Goal: Ask a question

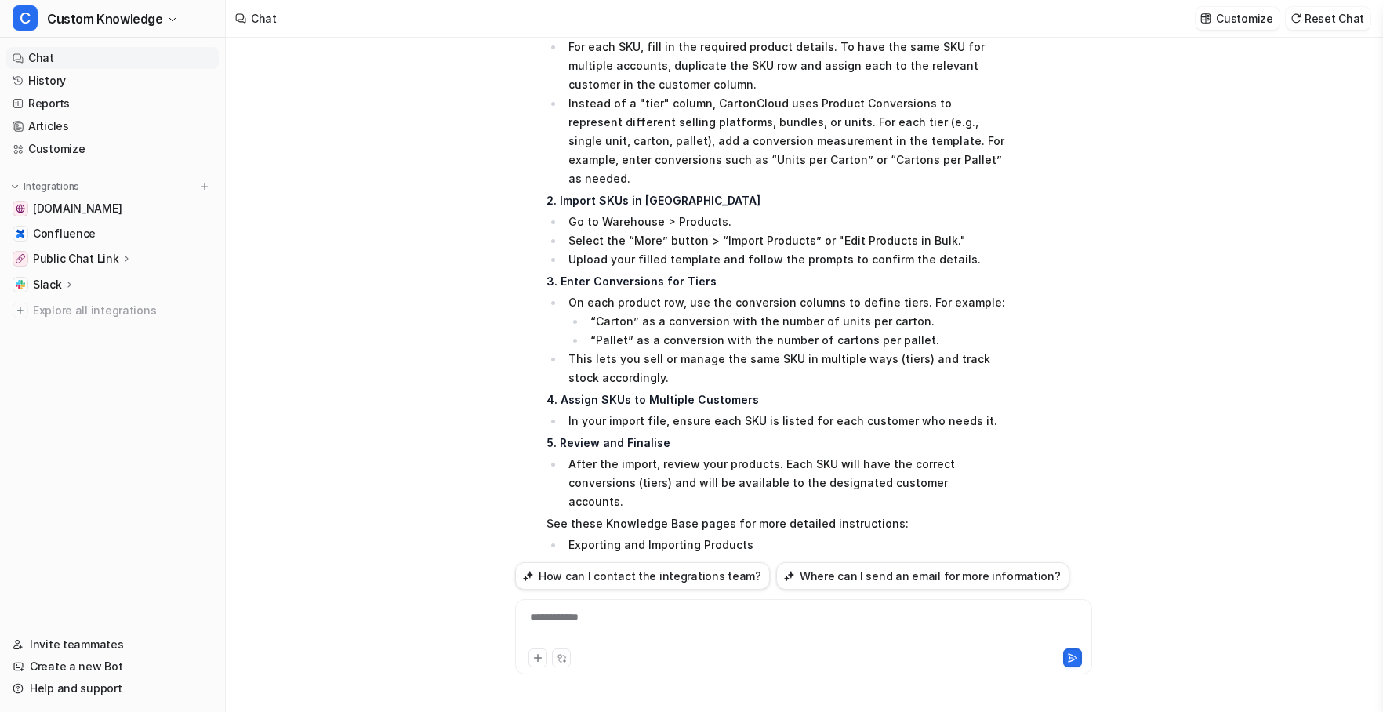
scroll to position [2678, 0]
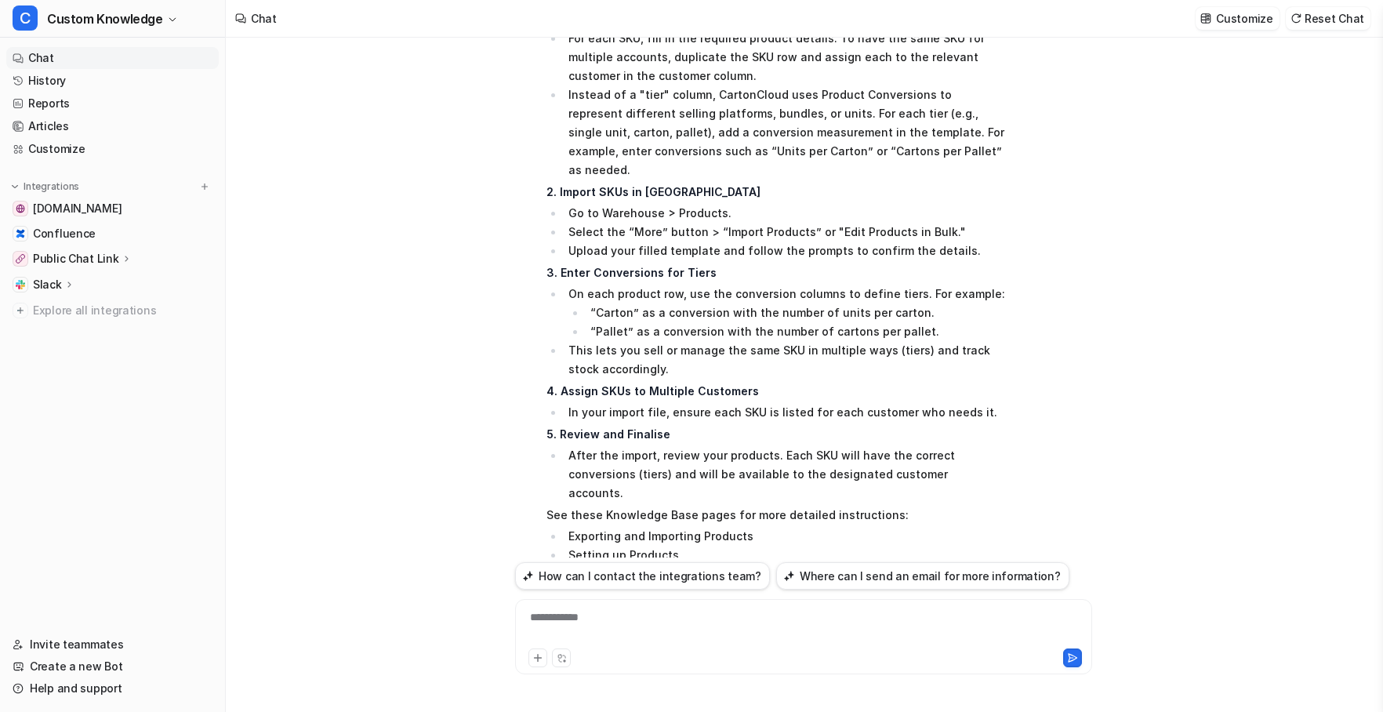
click at [637, 618] on div "**********" at bounding box center [803, 627] width 569 height 36
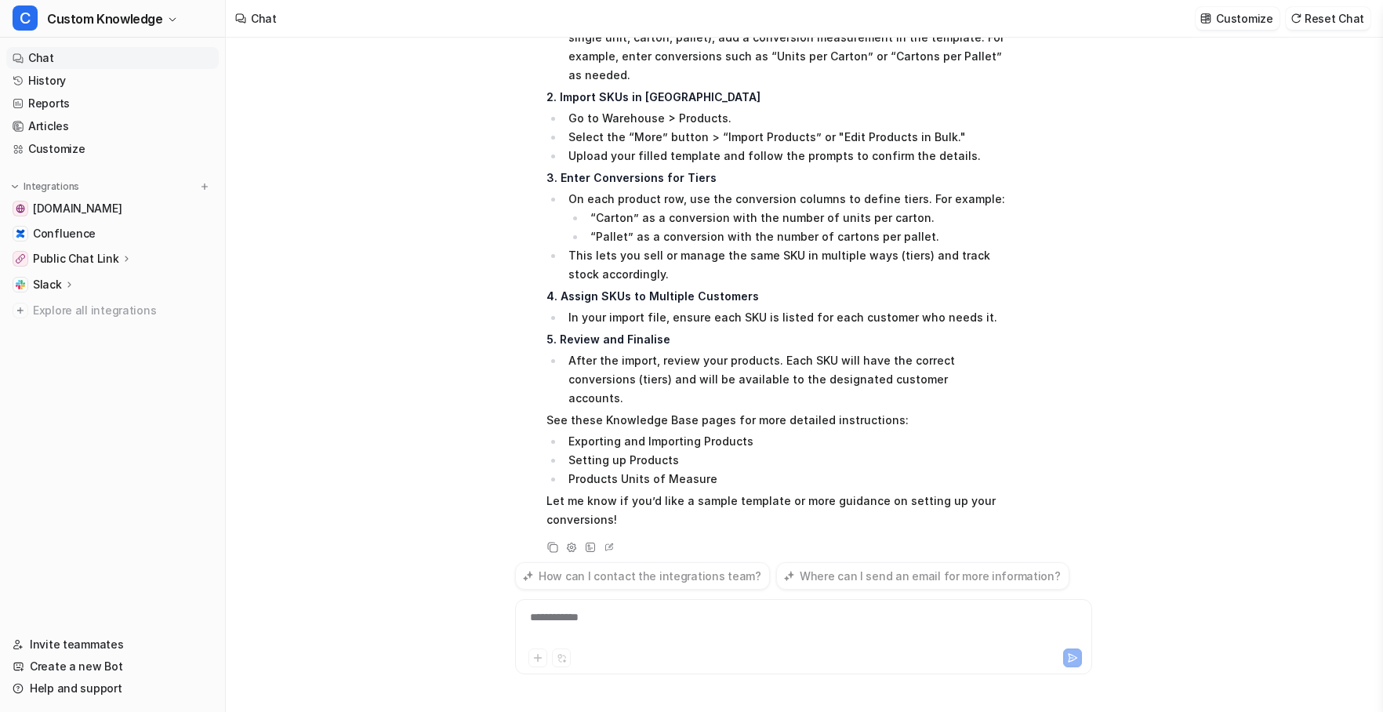
scroll to position [2820, 0]
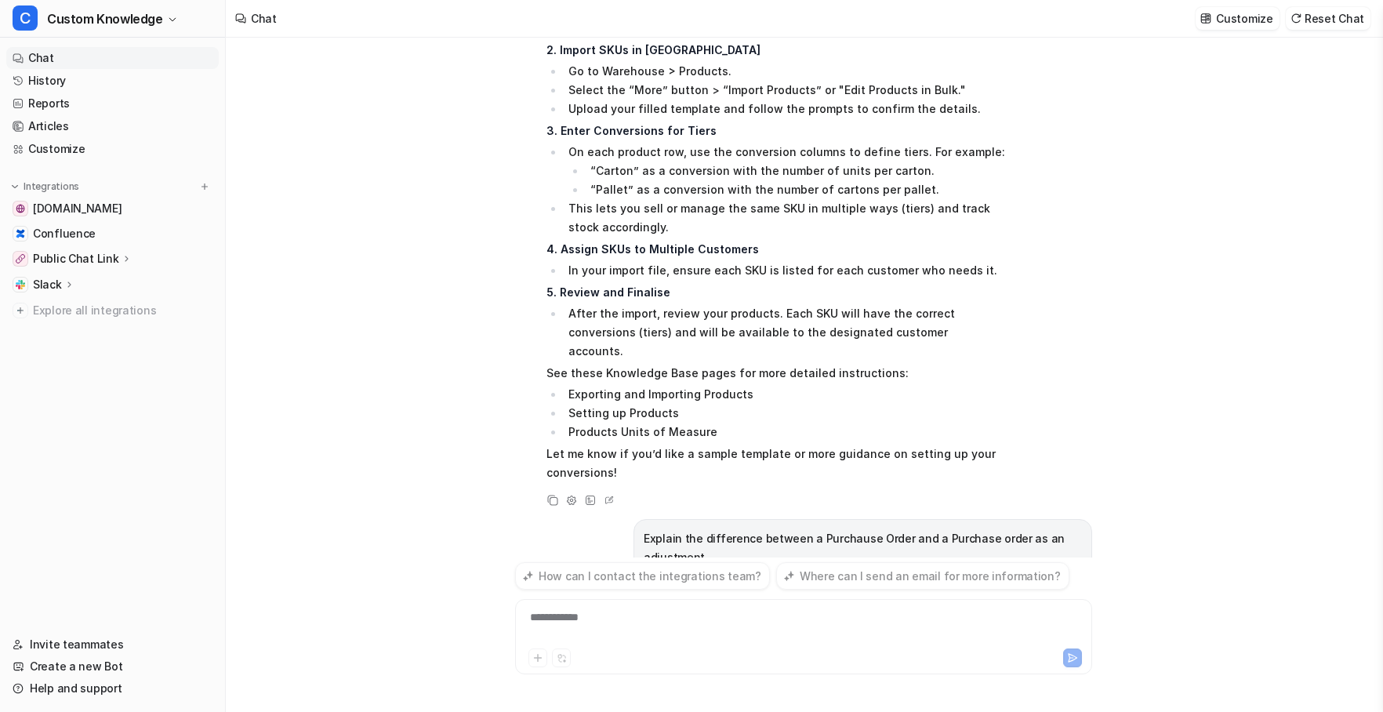
click at [705, 529] on p "Explain the difference between a Purchause Order and a Purchase order as an adj…" at bounding box center [863, 548] width 438 height 38
click at [665, 608] on span "Searched knowledge base" at bounding box center [618, 616] width 145 height 16
click at [724, 608] on div "Searched knowledge base search_queries : [ "Purchase Order as an adjustment" ]" at bounding box center [640, 653] width 189 height 91
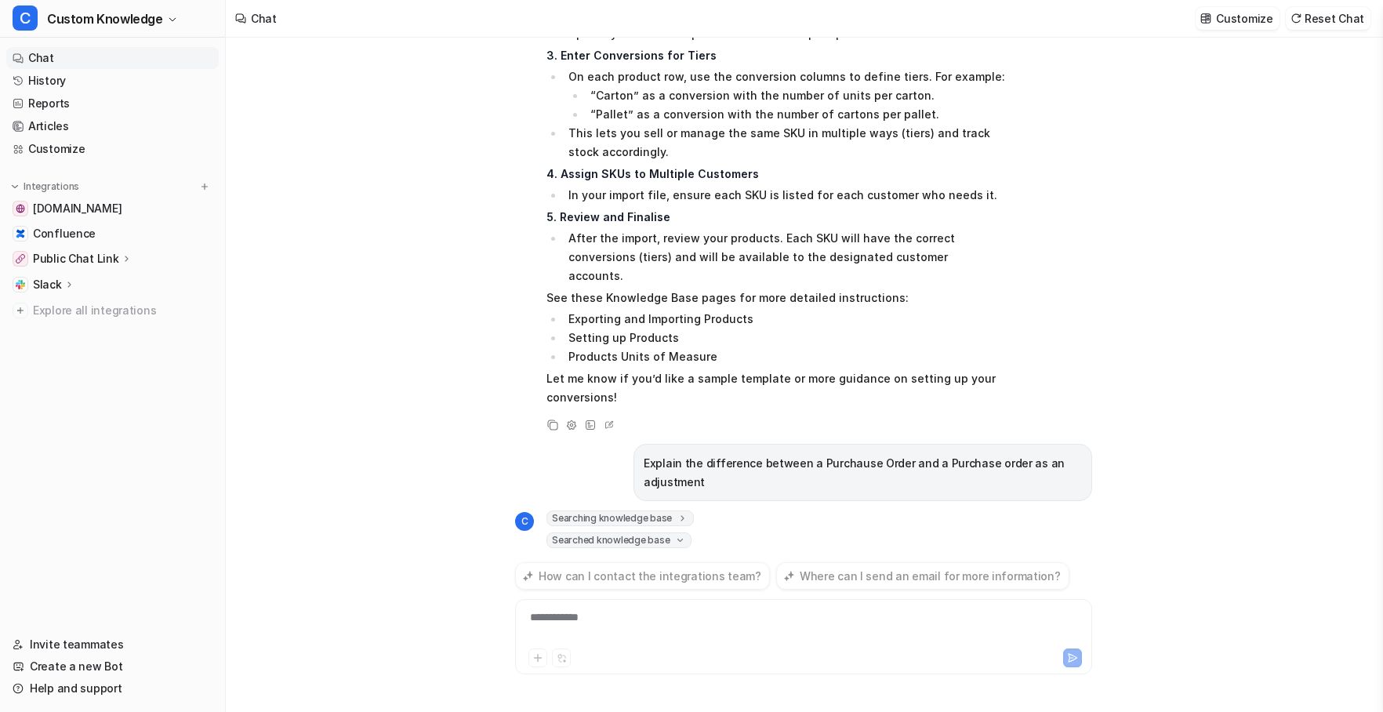
click at [705, 441] on div "Can you also advise if 2 mobile phones can be logged into the same account simu…" at bounding box center [803, 298] width 577 height 520
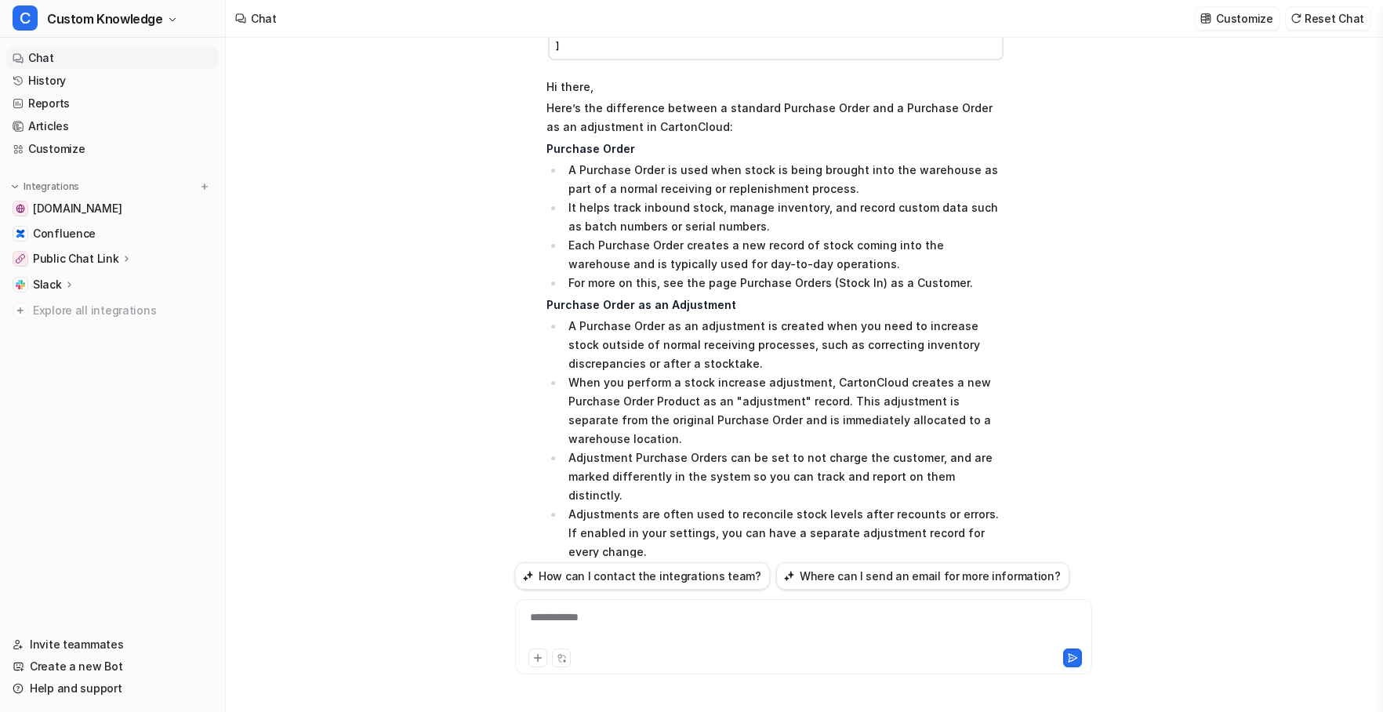
scroll to position [3466, 0]
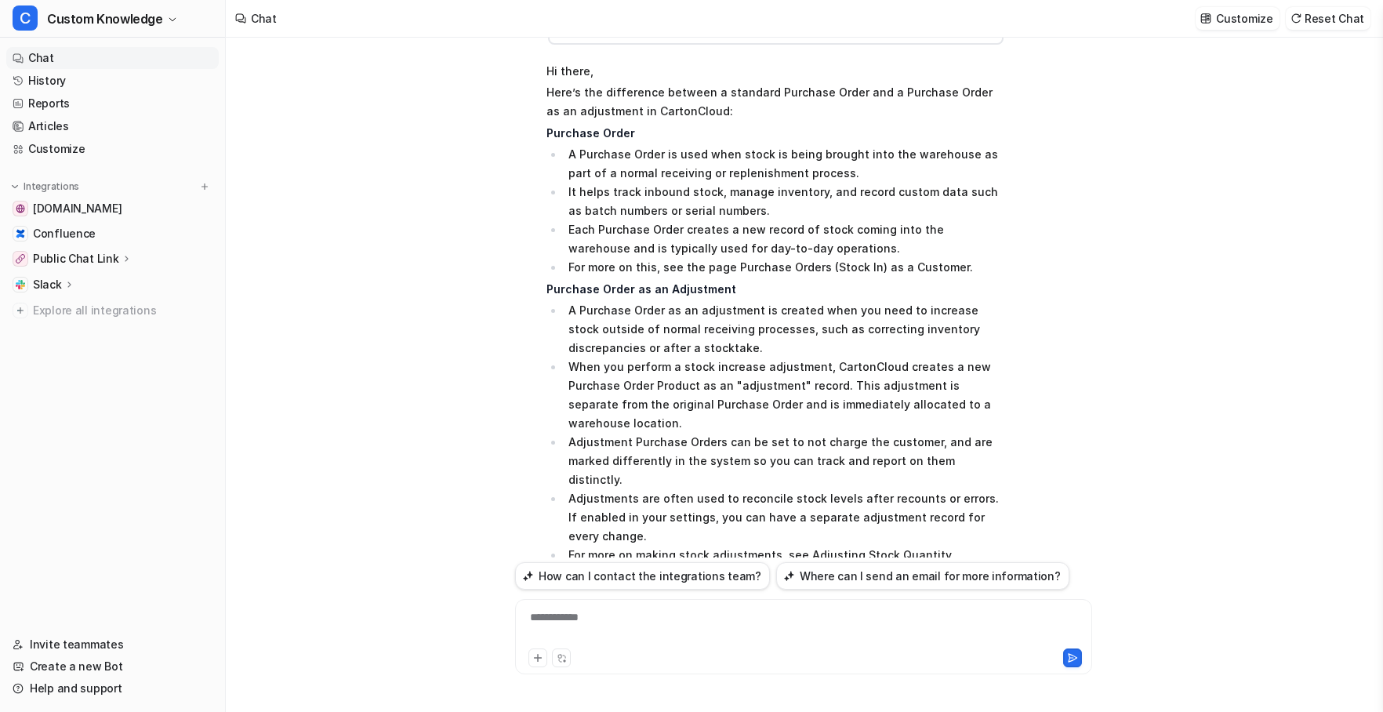
drag, startPoint x: 791, startPoint y: 465, endPoint x: 566, endPoint y: 471, distance: 225.1
click at [566, 589] on li "Purchase Orders (Stock In) as a Customer" at bounding box center [784, 598] width 441 height 19
copy li "Purchase Orders (Stock In) as a Customer"
click at [601, 610] on div "**********" at bounding box center [803, 627] width 569 height 36
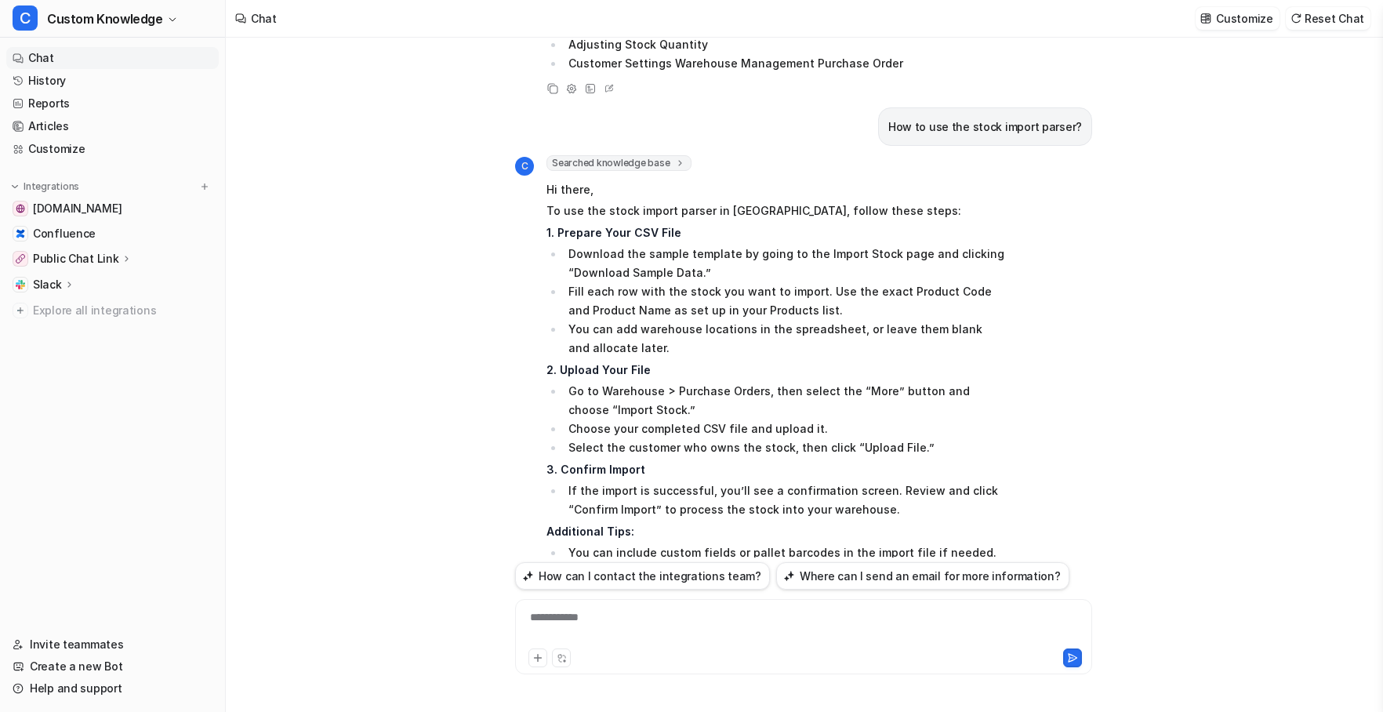
scroll to position [4116, 0]
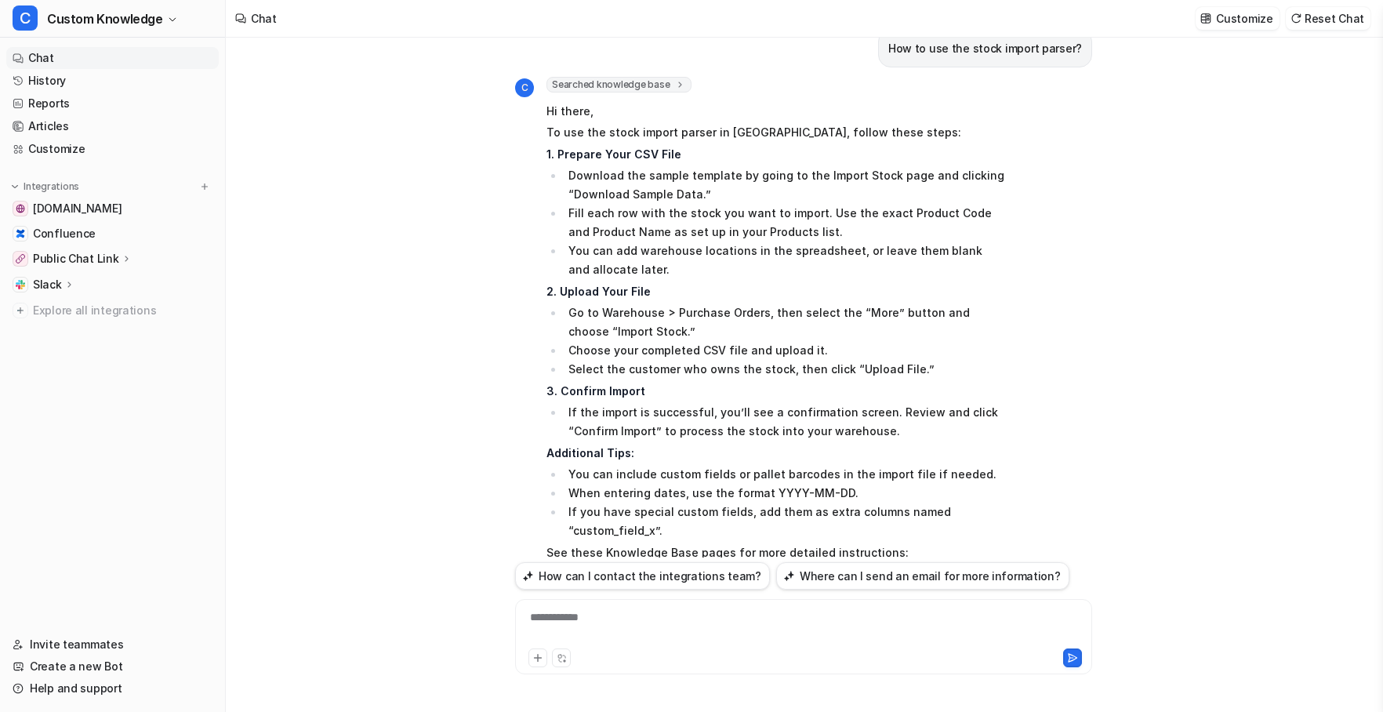
click at [553, 658] on icon at bounding box center [554, 662] width 9 height 9
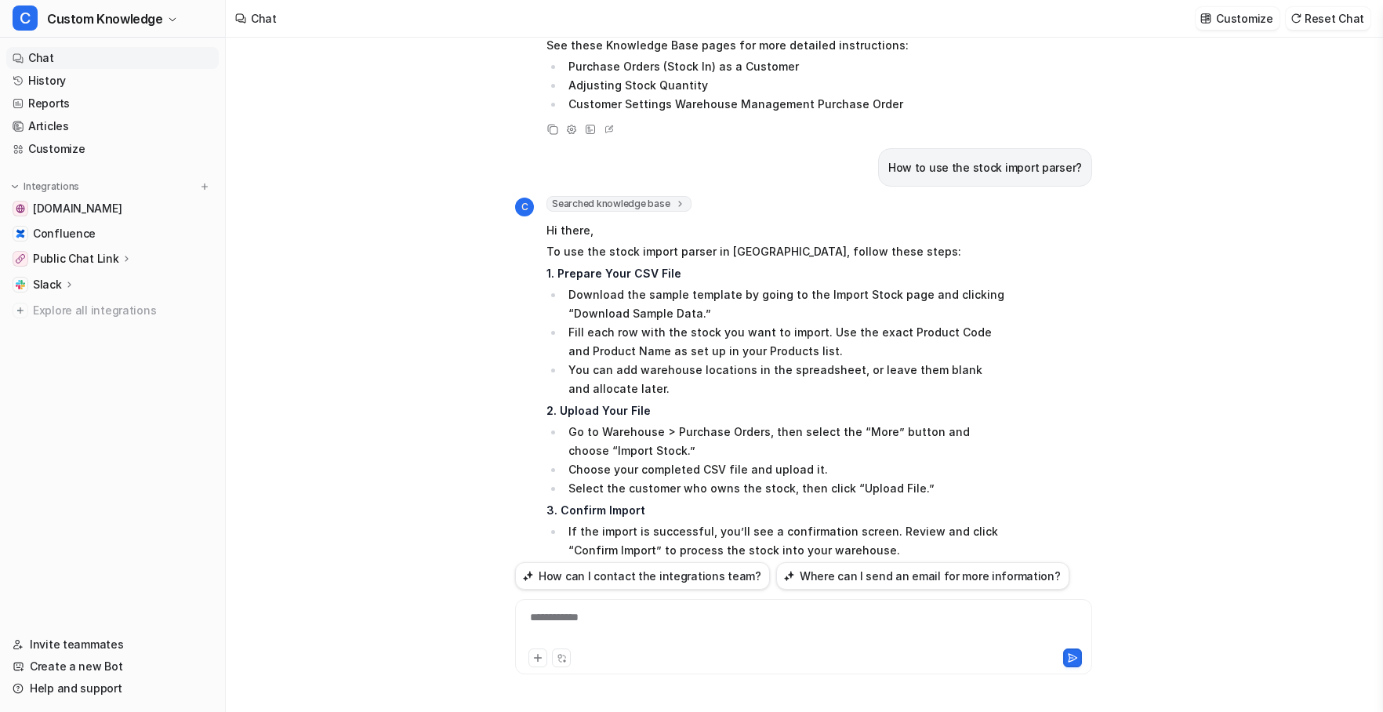
scroll to position [3959, 0]
